Goal: Obtain resource: Obtain resource

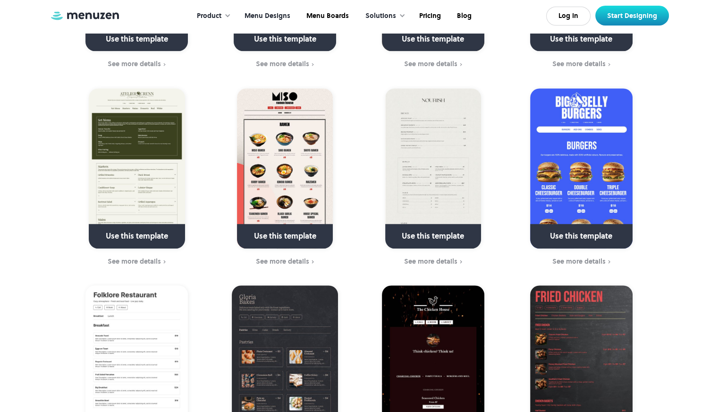
scroll to position [614, 0]
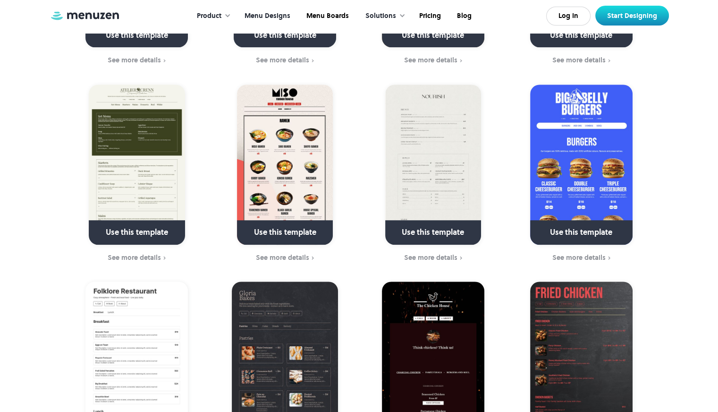
click at [589, 151] on img at bounding box center [581, 164] width 102 height 160
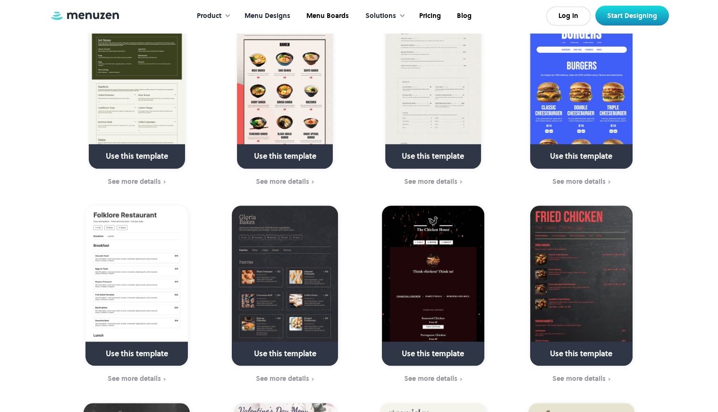
scroll to position [661, 0]
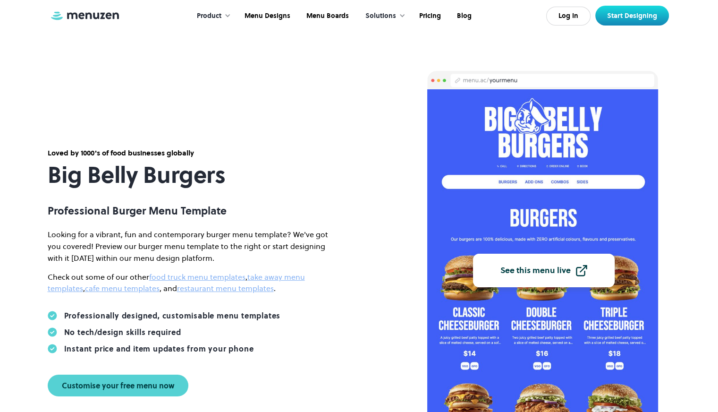
click at [544, 271] on div "See this menu live" at bounding box center [535, 270] width 70 height 8
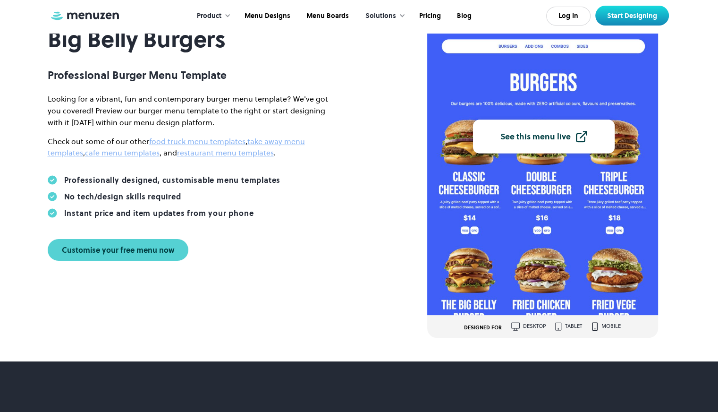
scroll to position [94, 0]
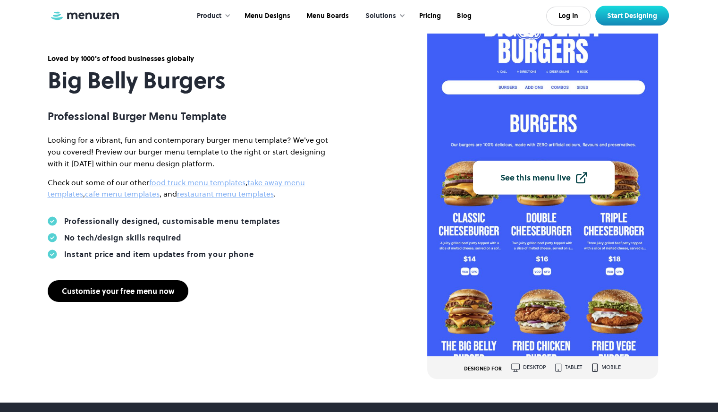
click at [79, 298] on link "Customise your free menu now" at bounding box center [118, 291] width 141 height 22
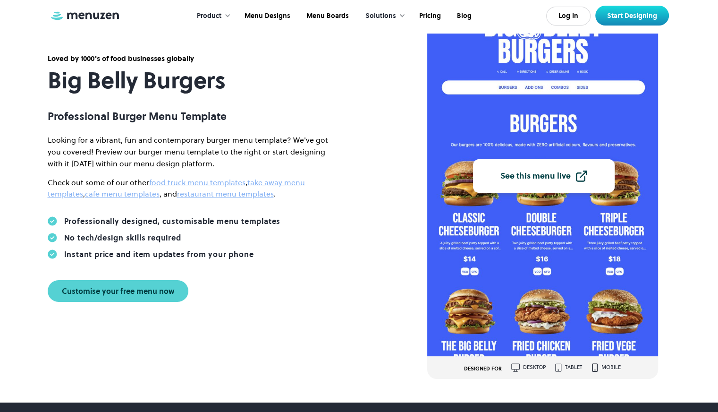
click at [568, 178] on div "See this menu live" at bounding box center [535, 176] width 70 height 8
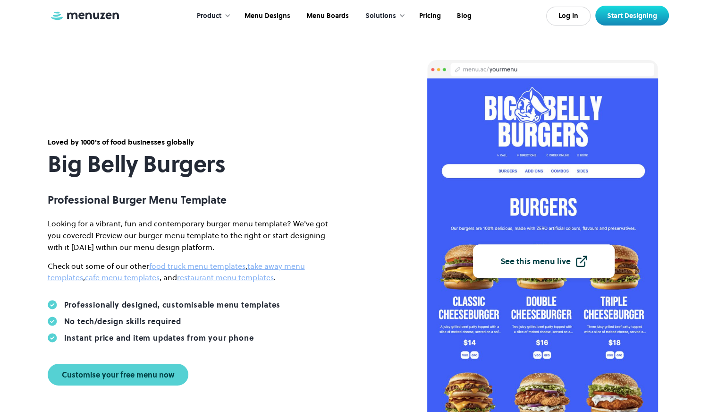
scroll to position [0, 0]
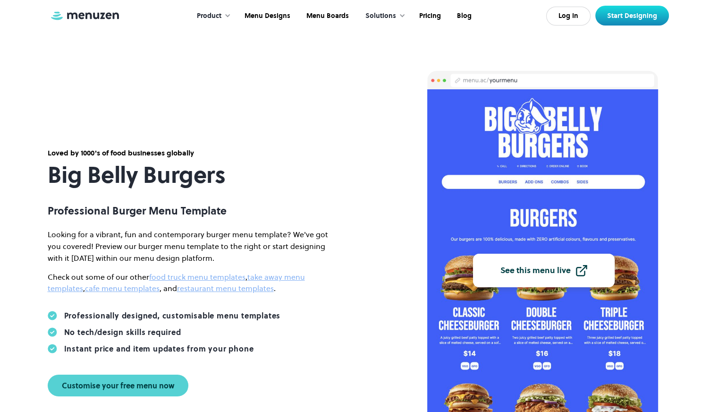
click at [548, 267] on div "See this menu live" at bounding box center [535, 270] width 70 height 8
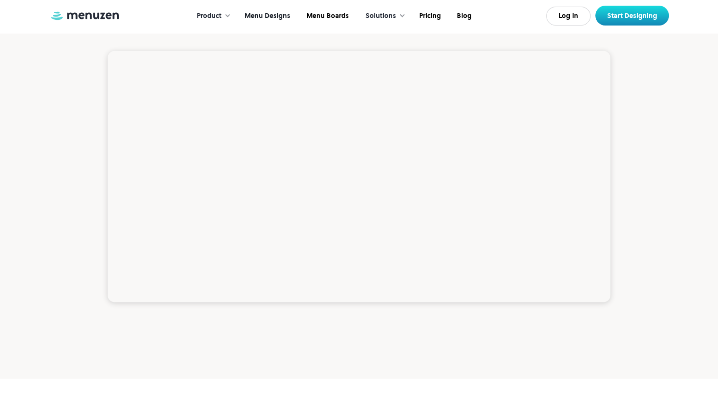
scroll to position [2218, 0]
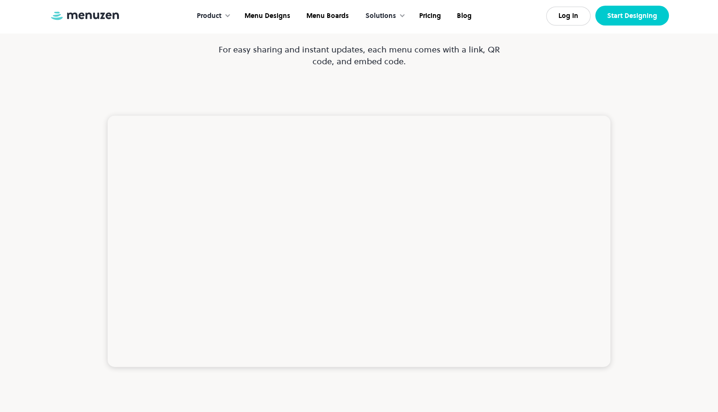
click at [646, 12] on link "Start Designing" at bounding box center [632, 16] width 74 height 20
